Goal: Transaction & Acquisition: Download file/media

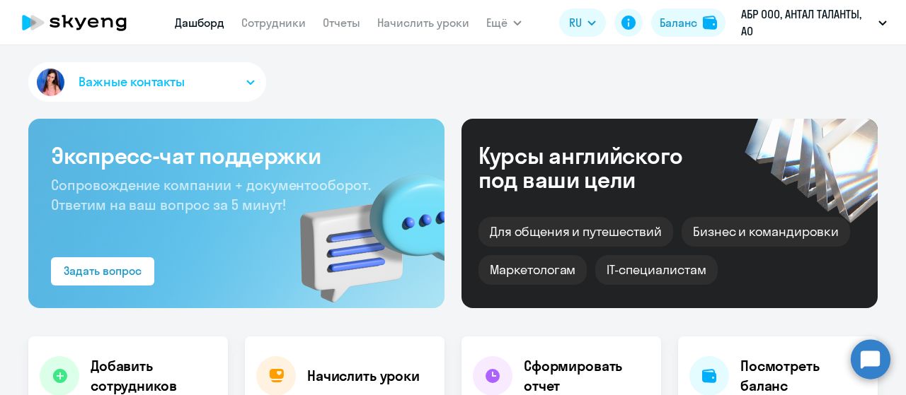
select select "30"
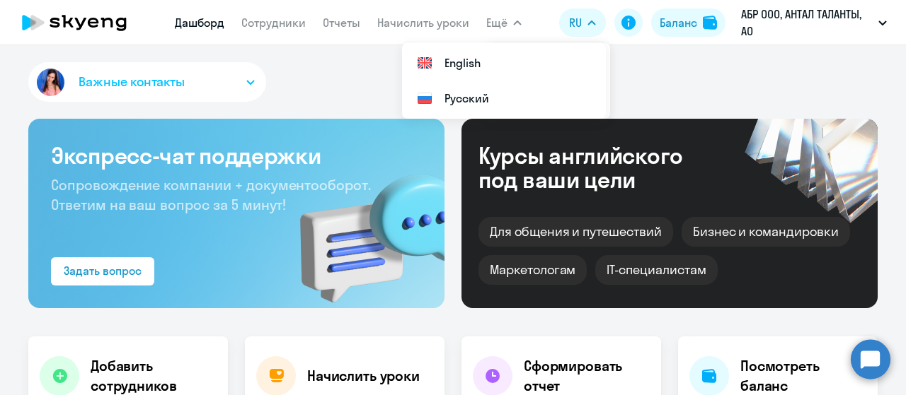
click at [504, 22] on span "Ещё" at bounding box center [496, 22] width 21 height 17
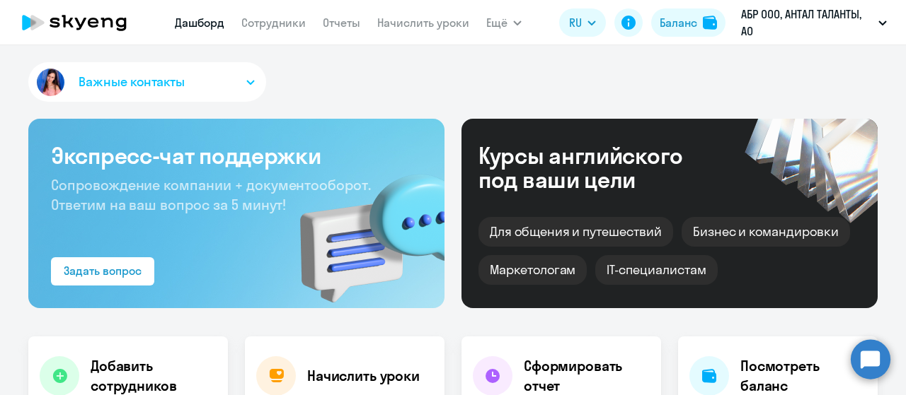
click at [504, 22] on span "Ещё" at bounding box center [496, 22] width 21 height 17
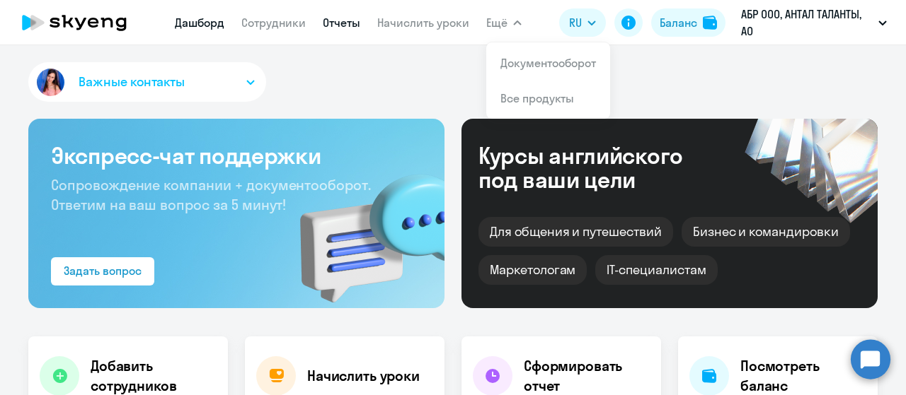
click at [335, 25] on link "Отчеты" at bounding box center [341, 23] width 37 height 14
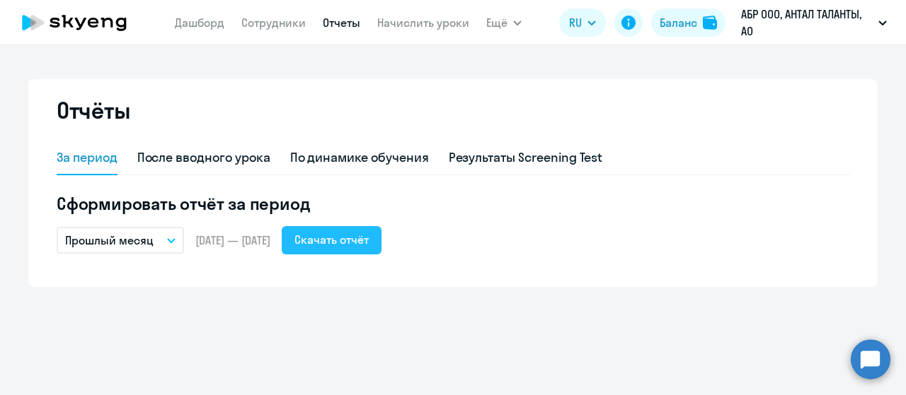
click at [369, 241] on div "Скачать отчёт" at bounding box center [331, 239] width 74 height 17
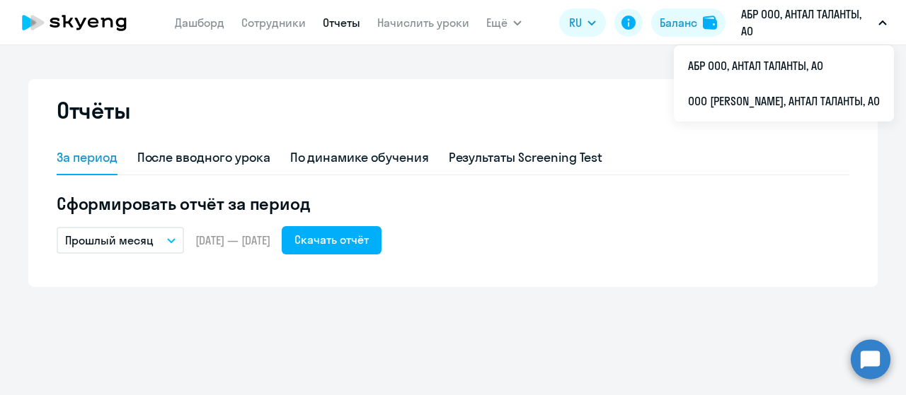
click at [871, 25] on p "АБР ООО, АНТАЛ ТАЛАНТЫ, АО" at bounding box center [807, 23] width 132 height 34
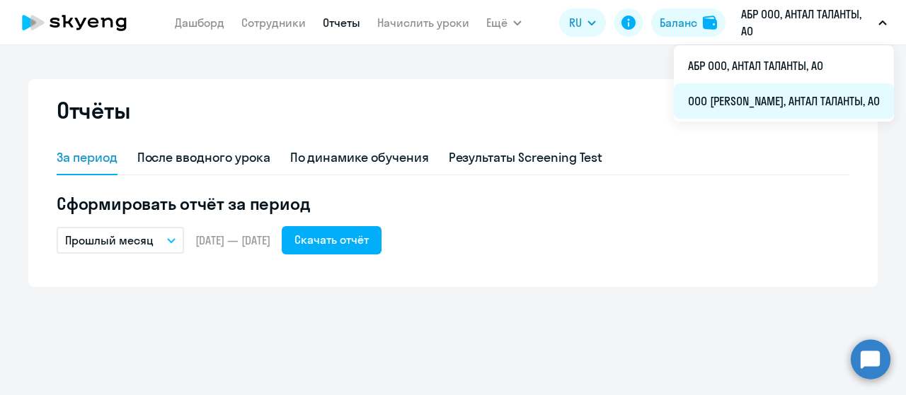
click at [792, 101] on li "ООО [PERSON_NAME], АНТАЛ ТАЛАНТЫ, АО" at bounding box center [783, 100] width 220 height 35
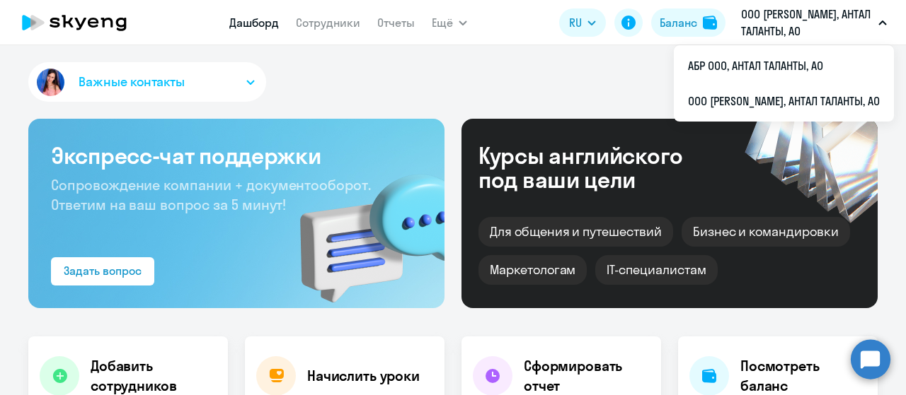
select select "30"
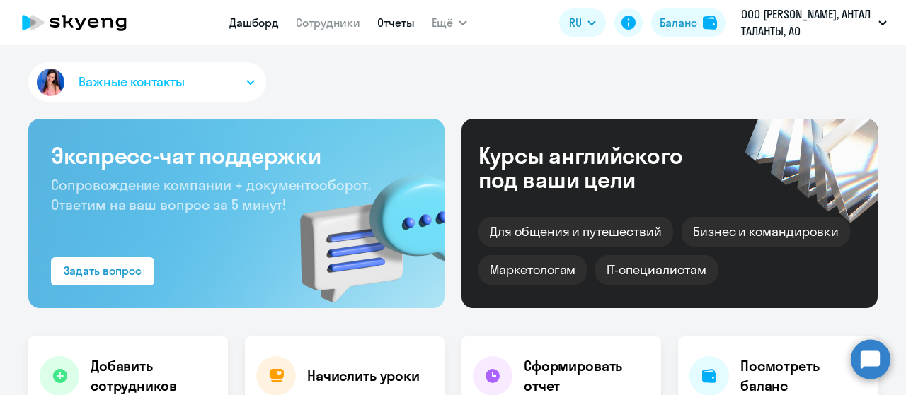
click at [391, 26] on link "Отчеты" at bounding box center [395, 23] width 37 height 14
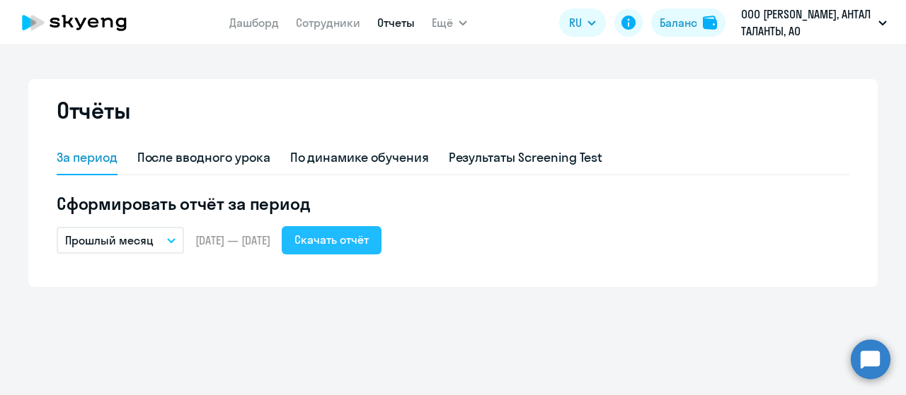
click at [381, 243] on button "Скачать отчёт" at bounding box center [332, 240] width 100 height 28
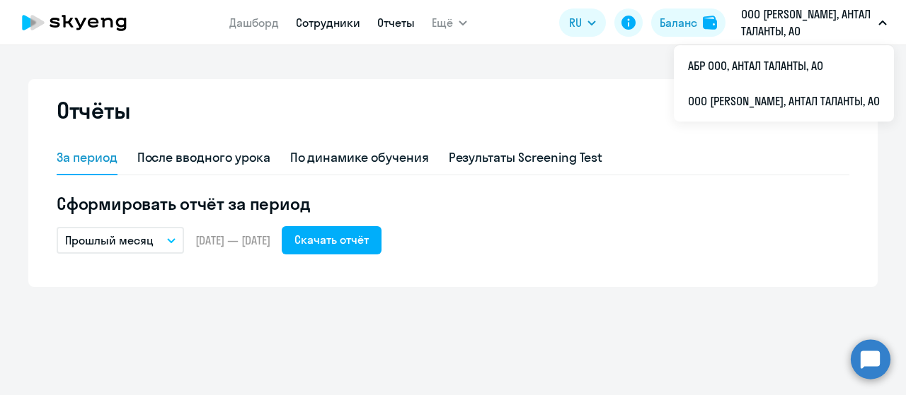
click at [340, 26] on link "Сотрудники" at bounding box center [328, 23] width 64 height 14
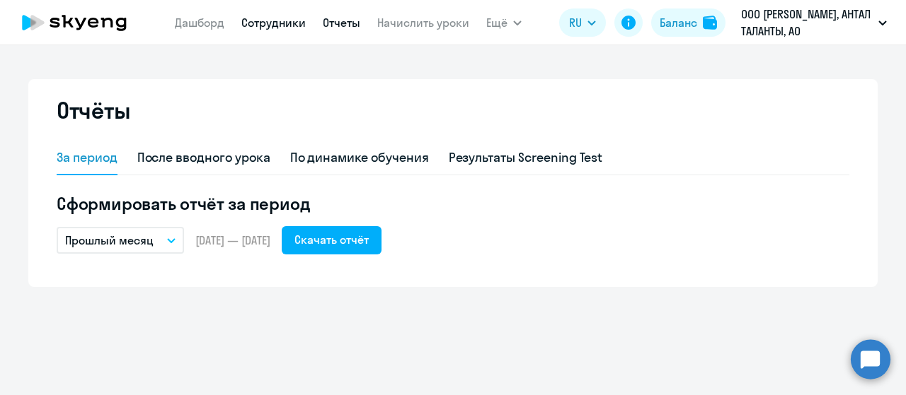
click at [284, 22] on link "Сотрудники" at bounding box center [273, 23] width 64 height 14
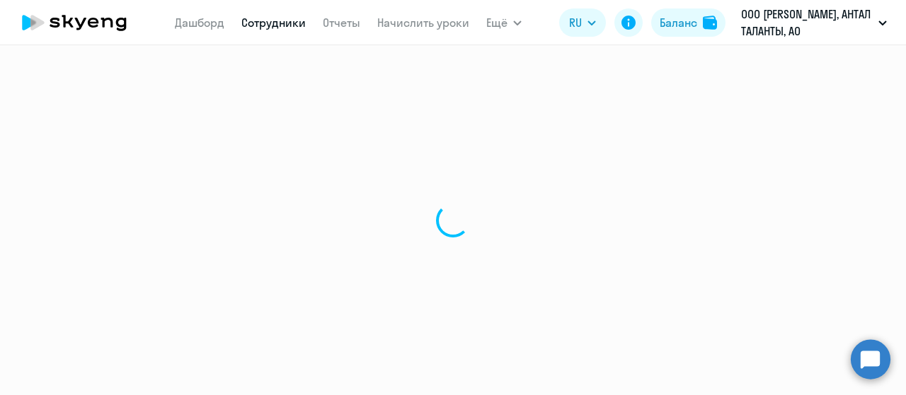
select select "30"
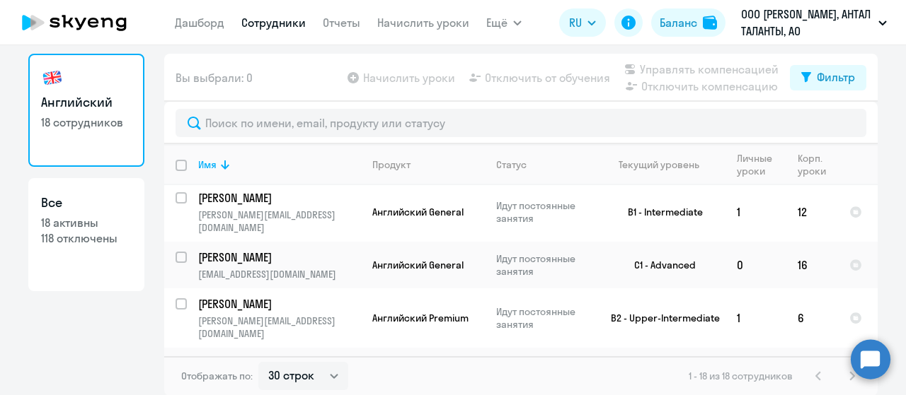
scroll to position [304, 0]
